Goal: Navigation & Orientation: Find specific page/section

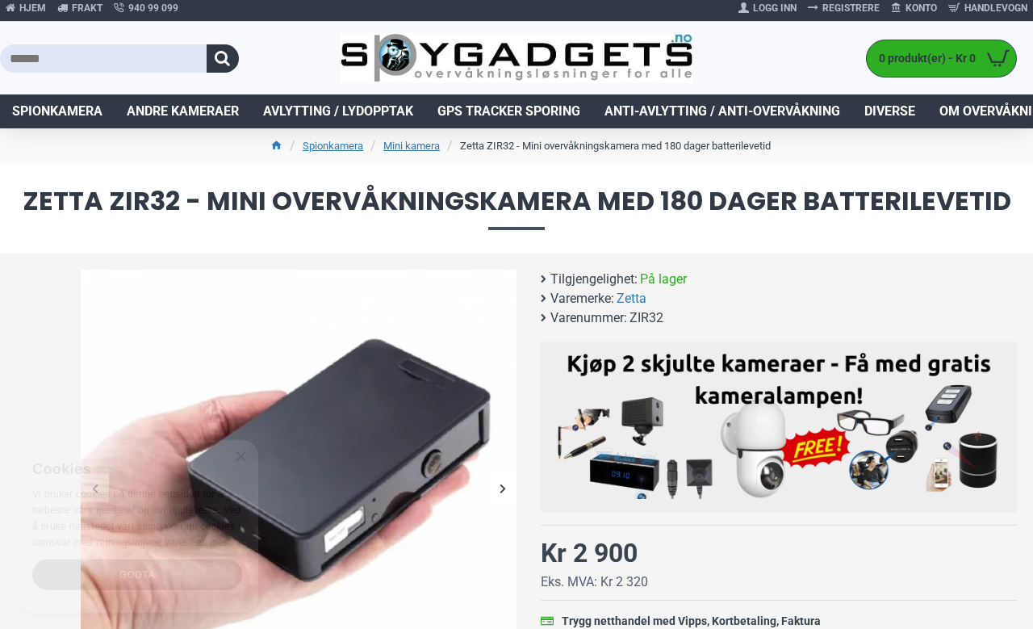
scroll to position [6, 0]
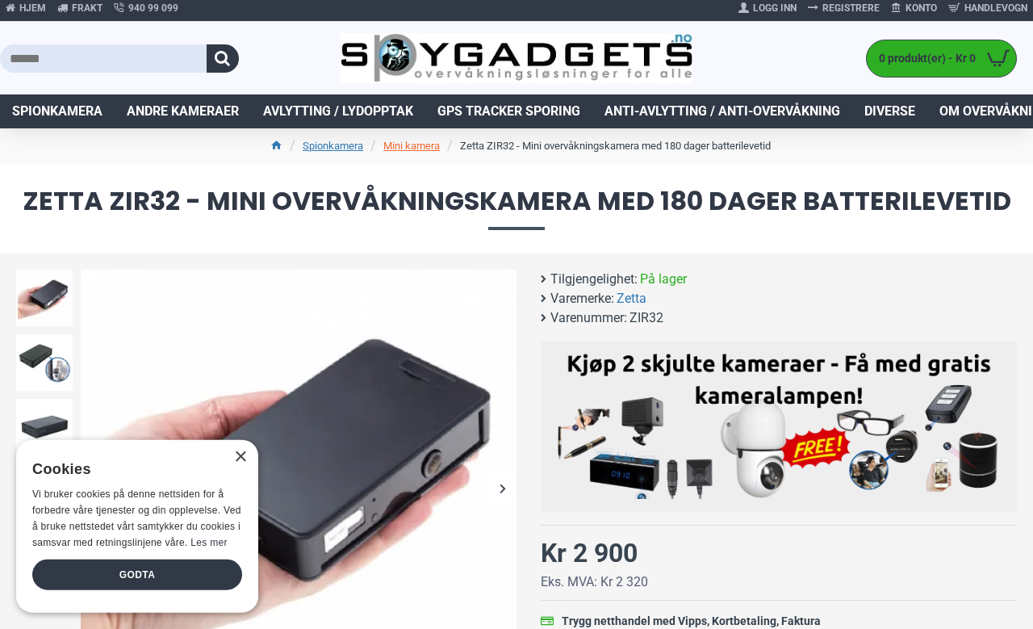
click at [401, 153] on link "Mini kamera" at bounding box center [411, 146] width 57 height 16
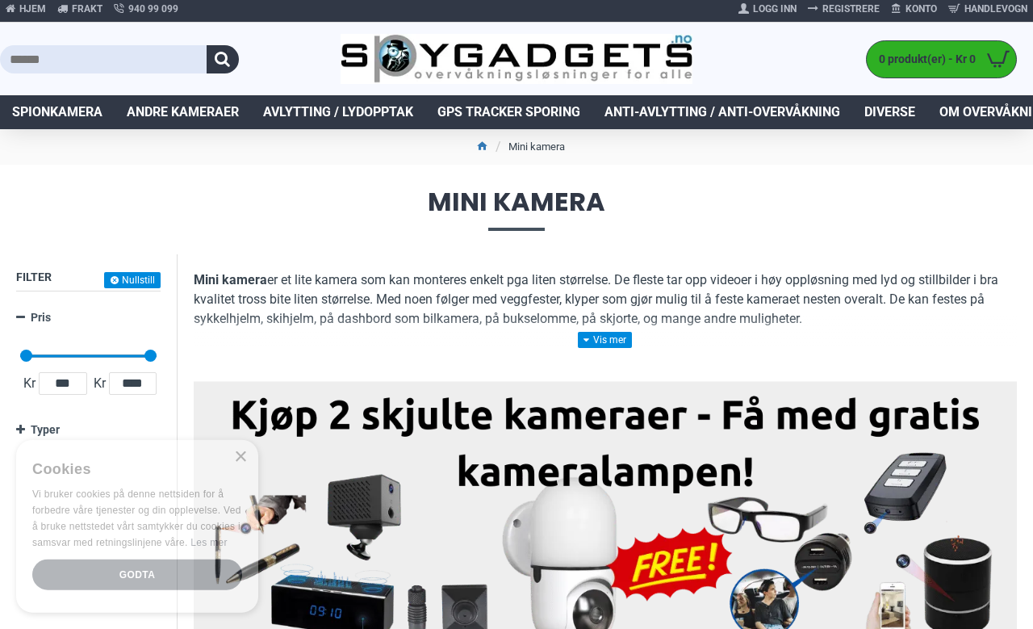
scroll to position [6, 0]
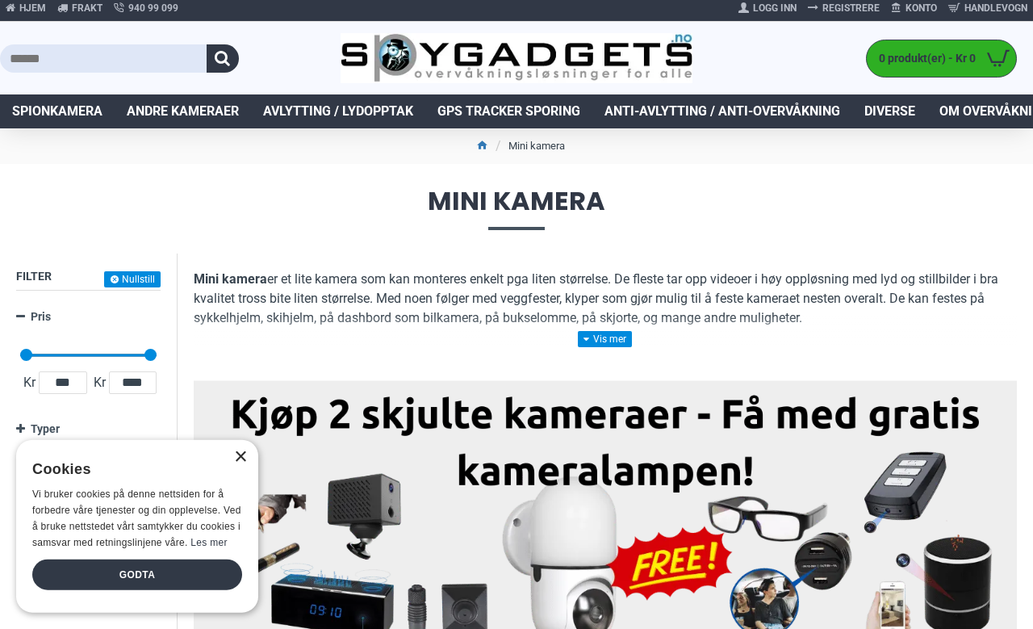
click at [240, 451] on div "×" at bounding box center [240, 457] width 12 height 12
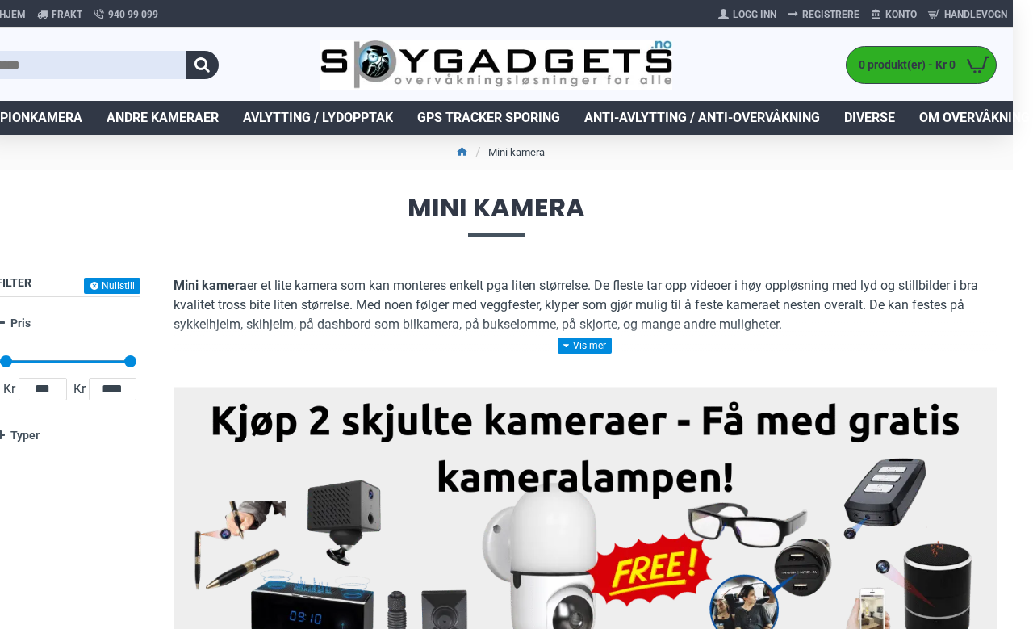
scroll to position [0, 0]
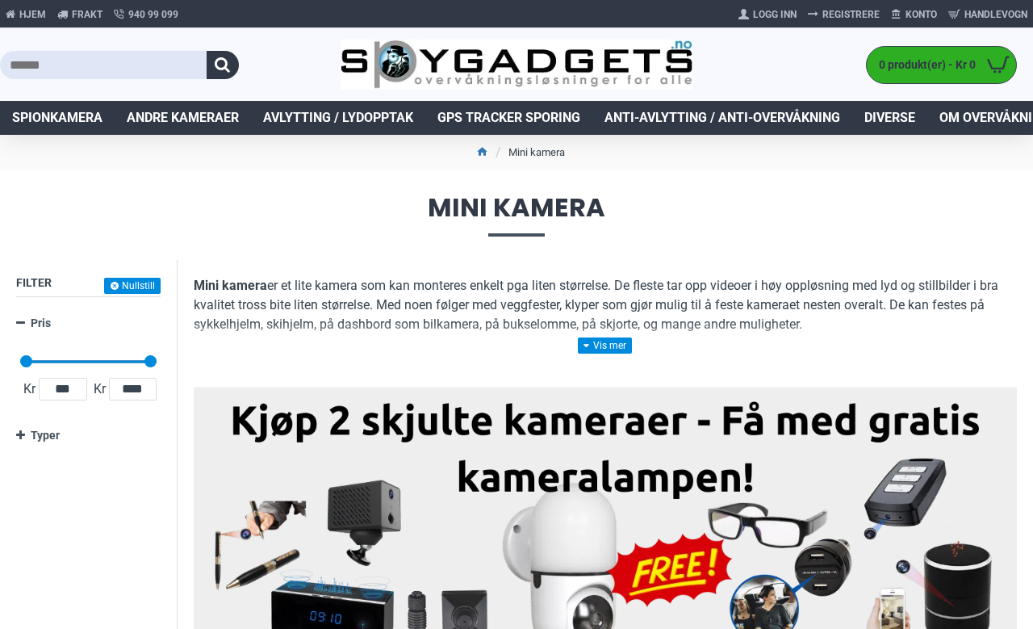
click at [59, 118] on span "Spionkamera" at bounding box center [57, 117] width 90 height 19
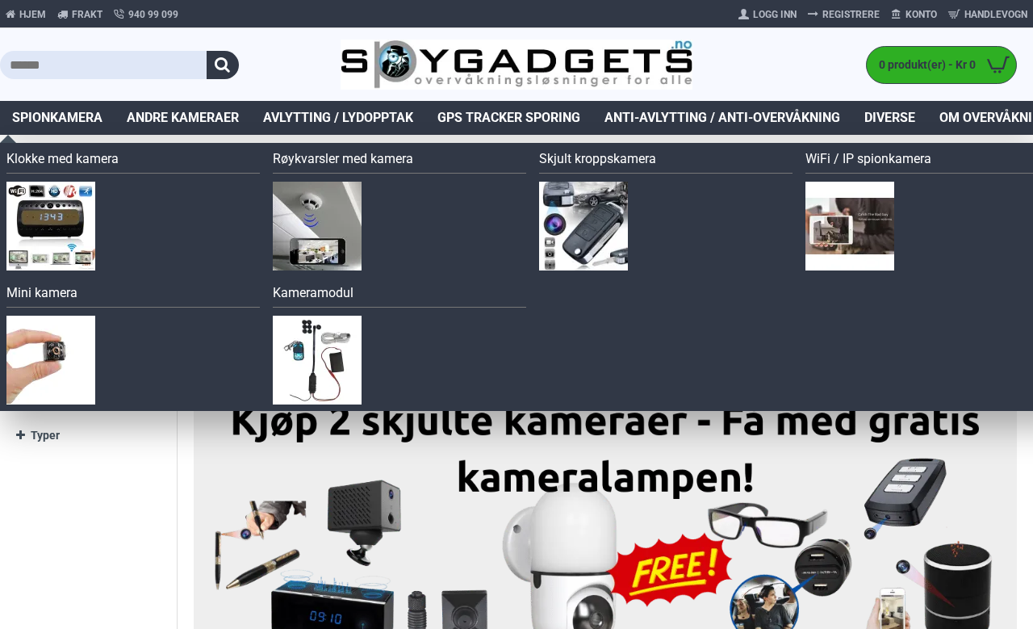
click at [28, 366] on img at bounding box center [50, 360] width 89 height 89
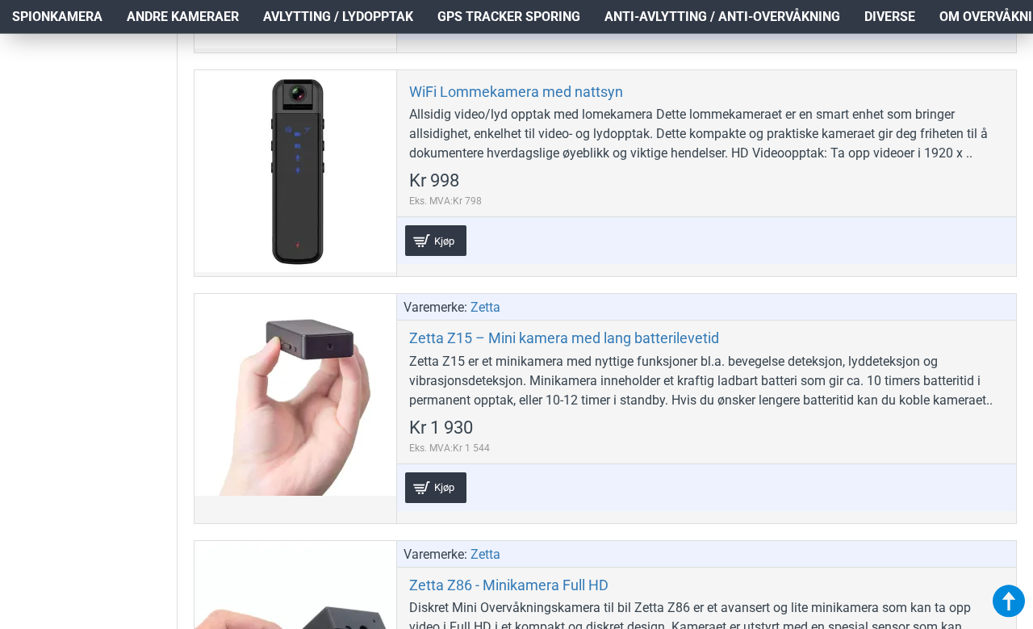
scroll to position [879, 0]
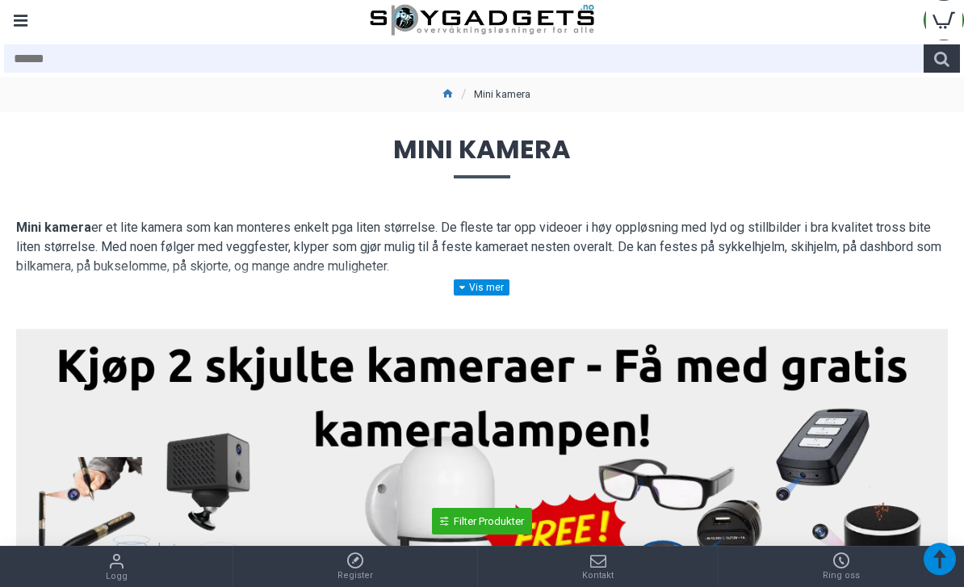
scroll to position [976, 0]
